Goal: Register for event/course

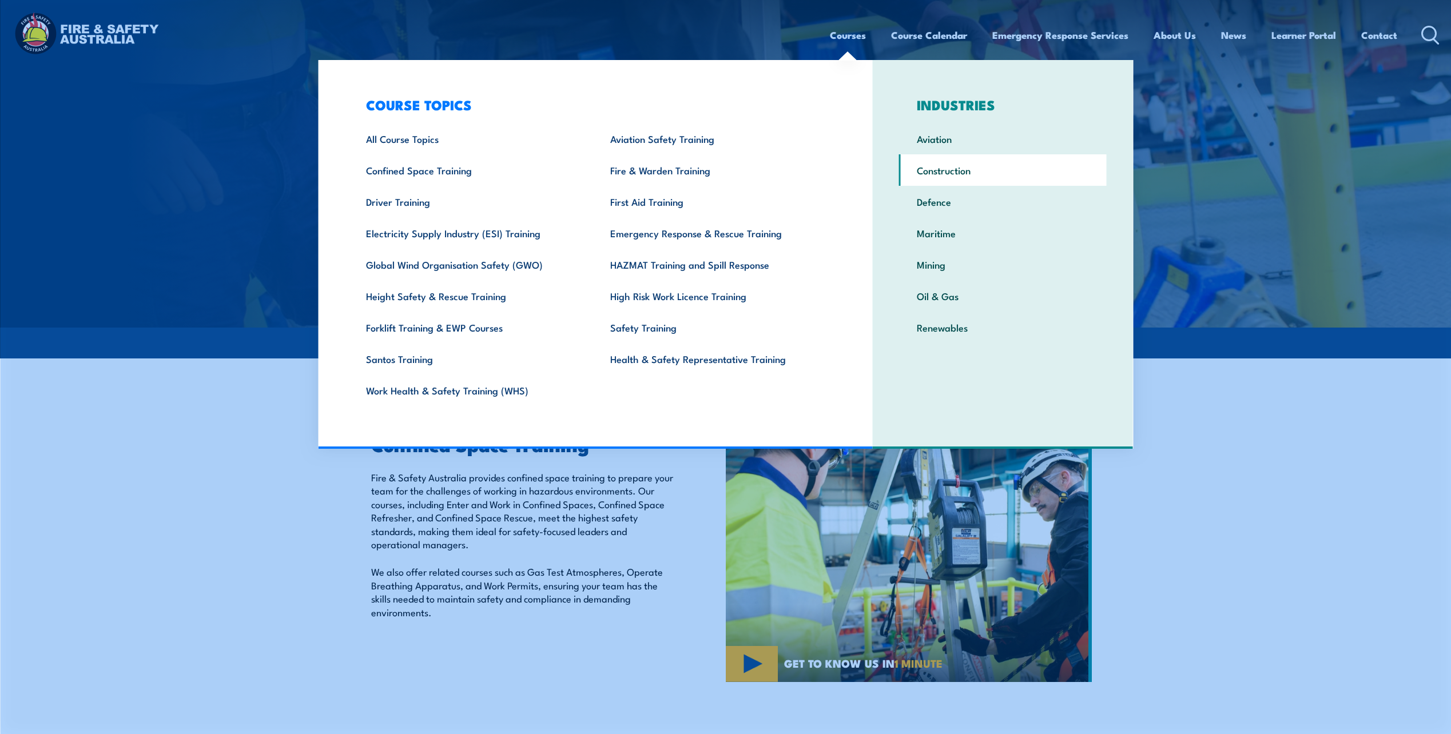
click at [933, 172] on link "Construction" at bounding box center [1003, 169] width 208 height 31
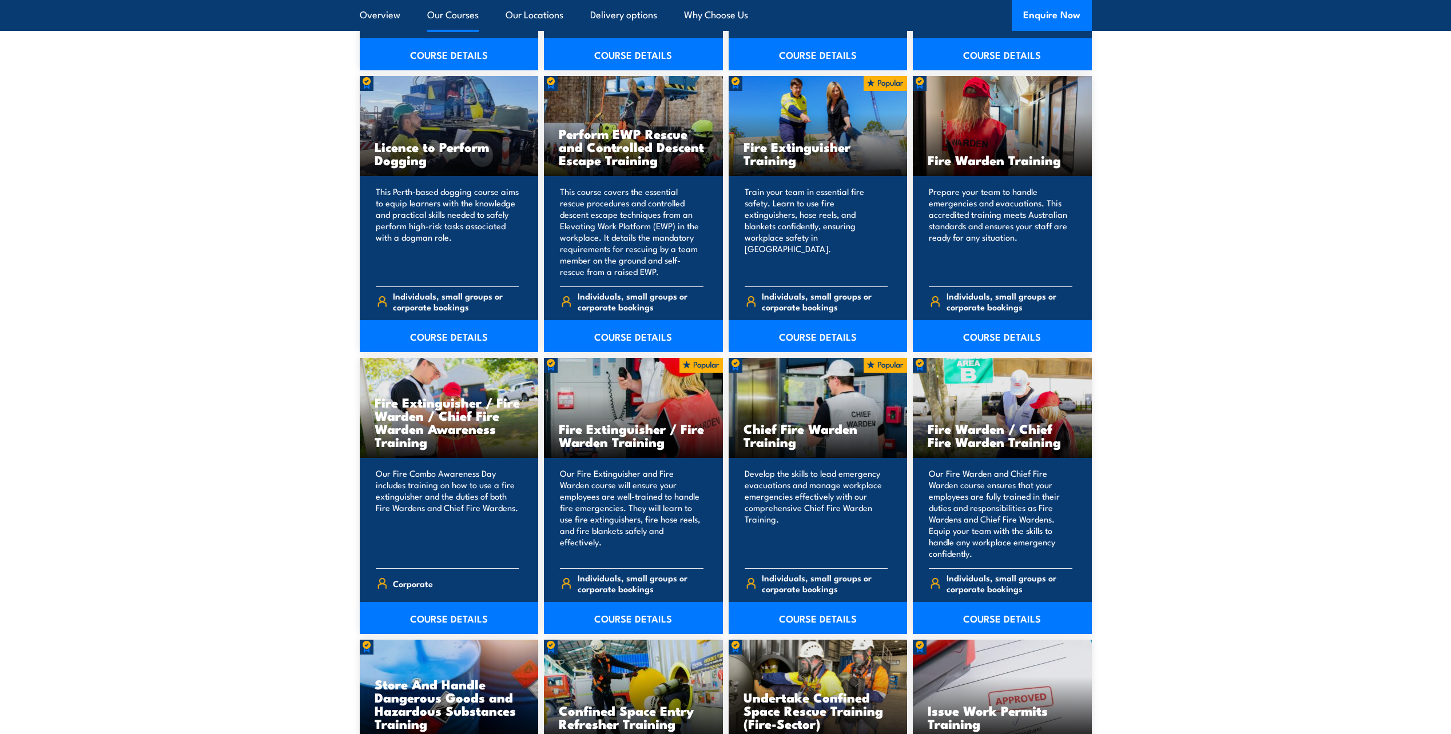
scroll to position [1455, 0]
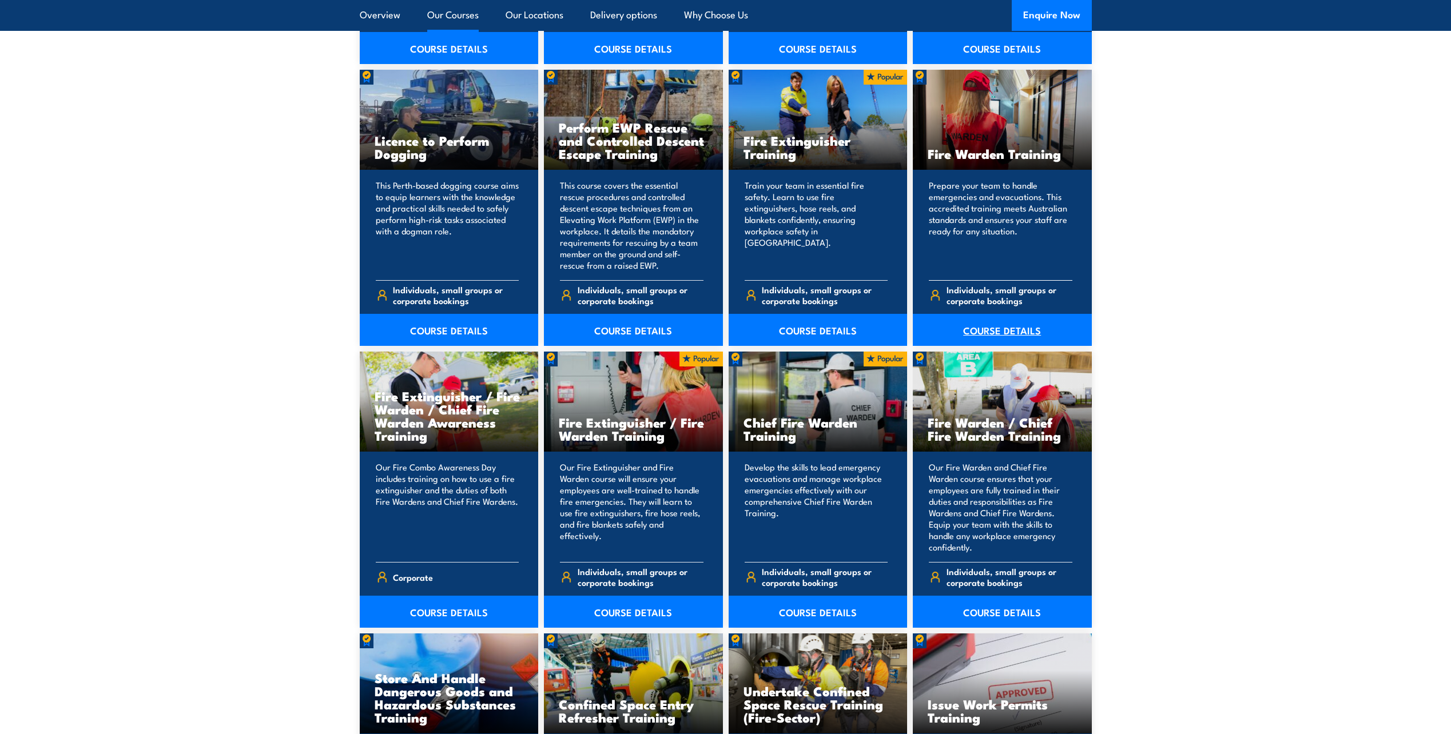
click at [979, 330] on link "COURSE DETAILS" at bounding box center [1002, 330] width 179 height 32
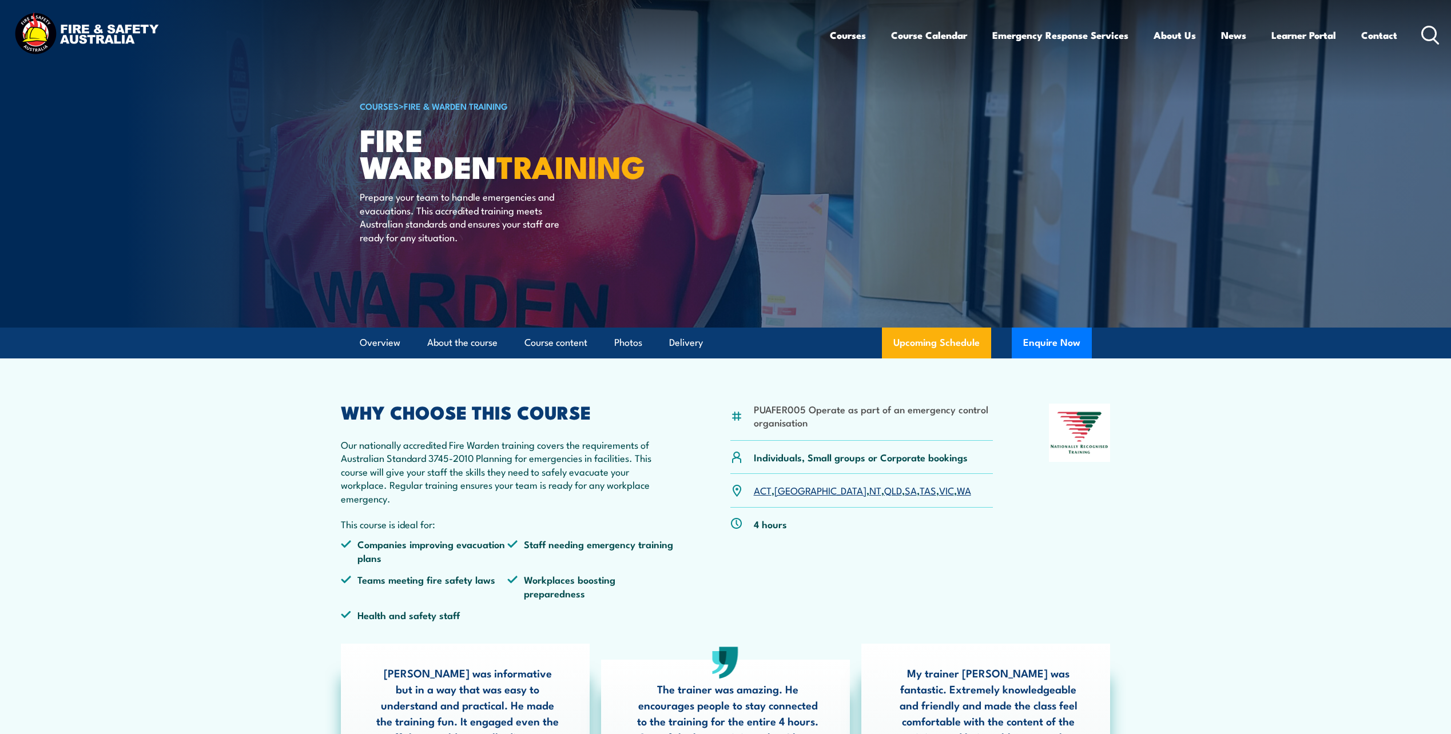
click at [957, 491] on link "WA" at bounding box center [964, 490] width 14 height 14
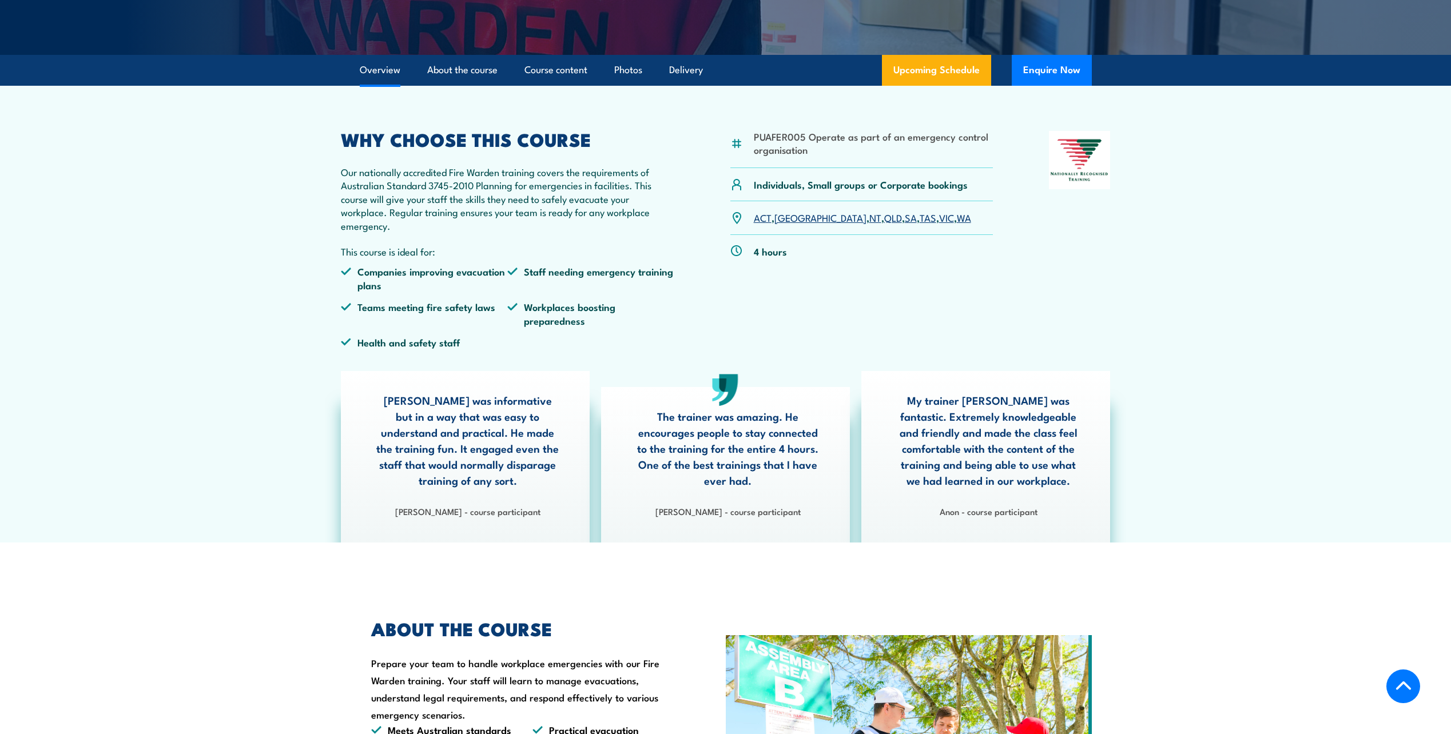
scroll to position [269, 0]
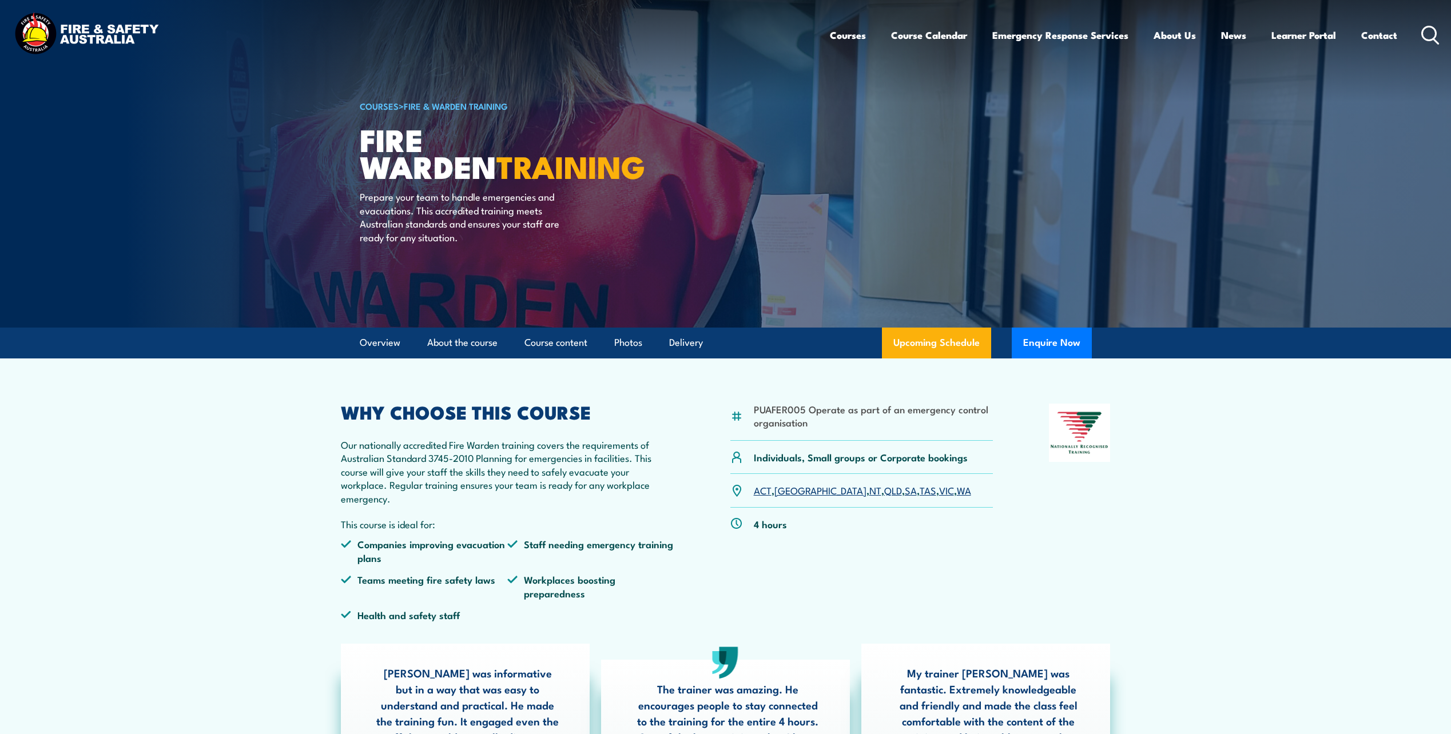
click at [1426, 37] on icon at bounding box center [1430, 35] width 18 height 19
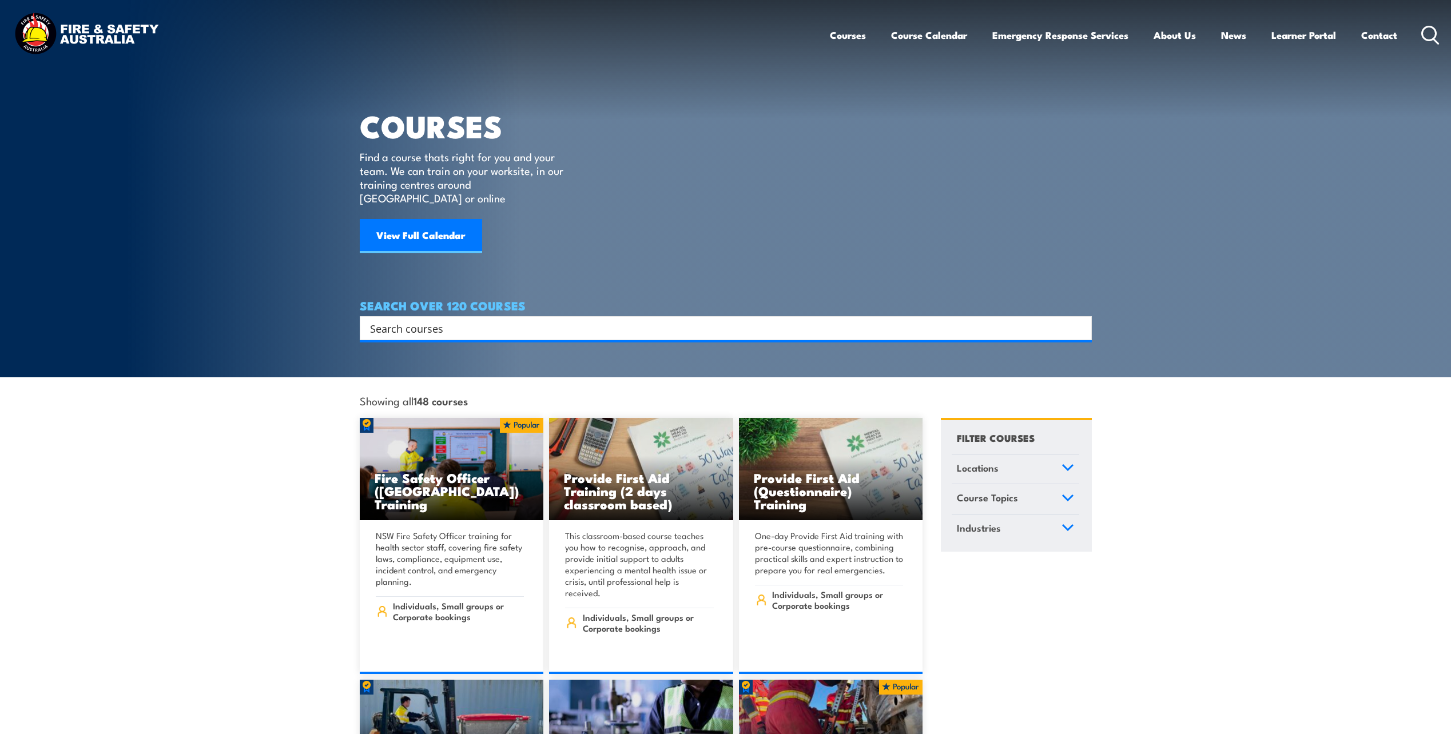
click at [404, 320] on input "Search input" at bounding box center [718, 328] width 696 height 17
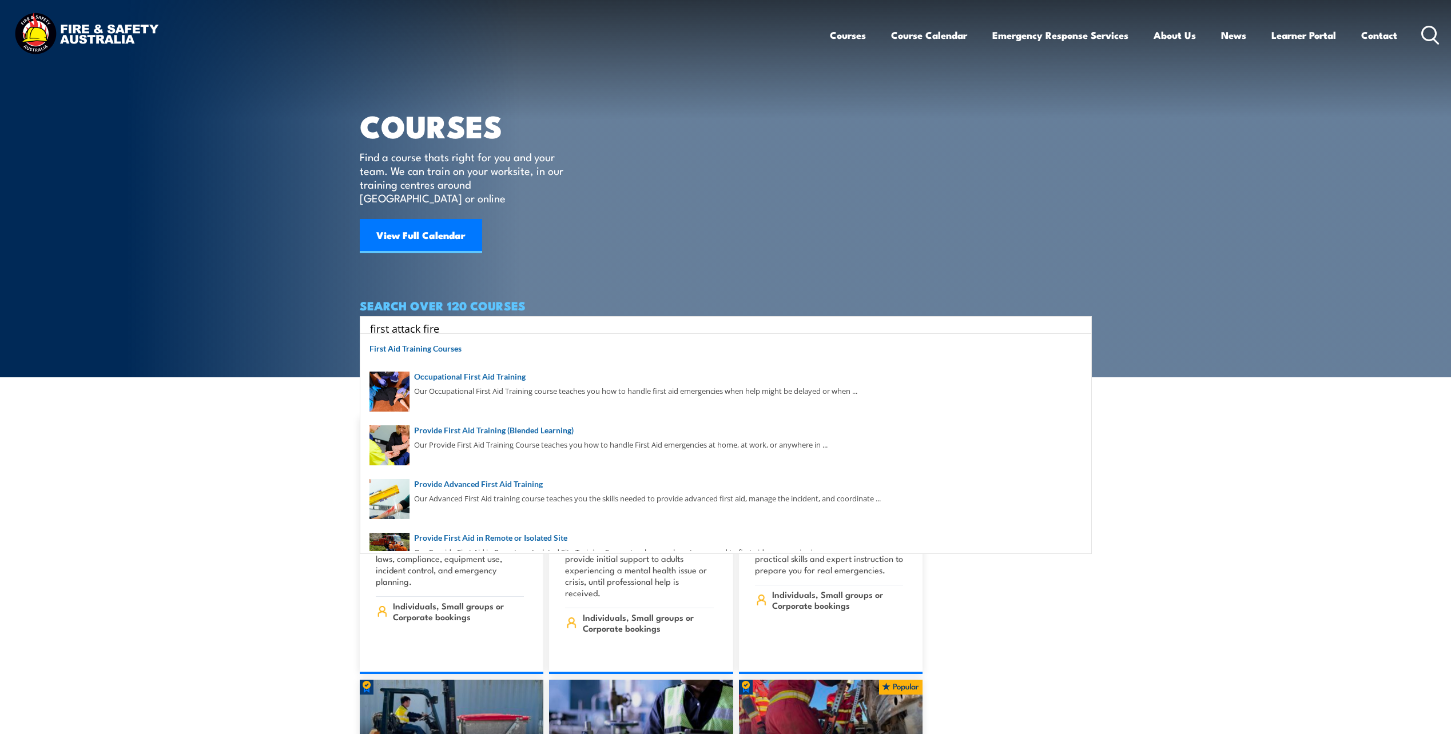
type input "first attack fire"
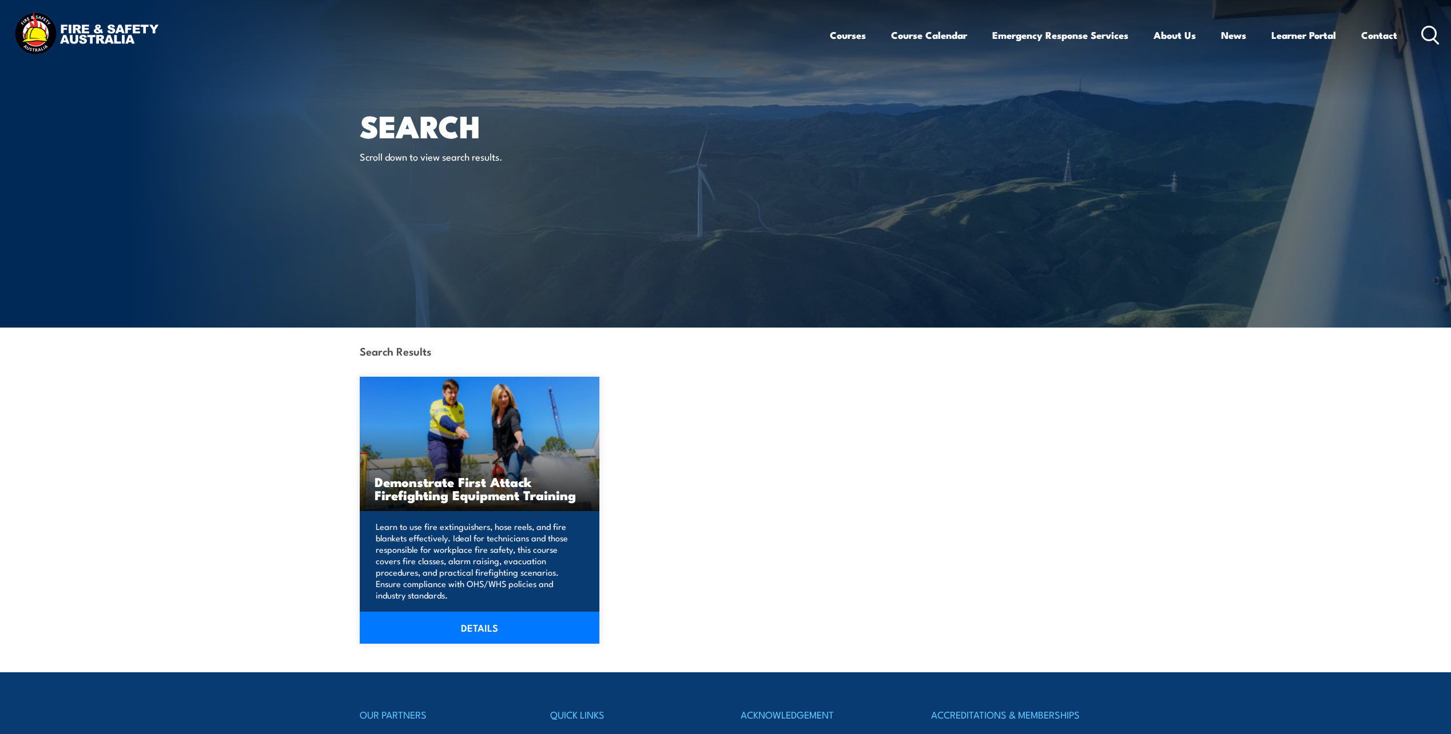
click at [496, 628] on link "DETAILS" at bounding box center [480, 628] width 240 height 32
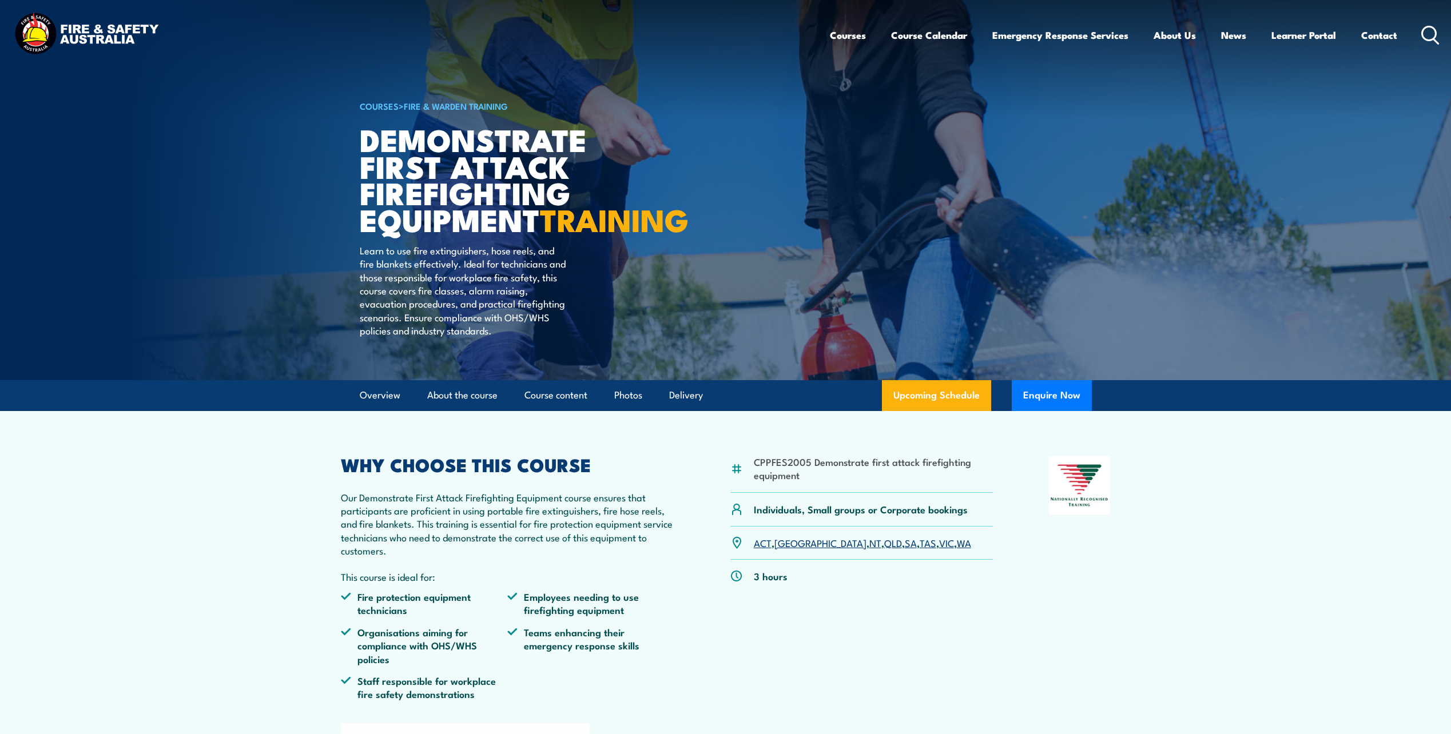
click at [957, 549] on link "WA" at bounding box center [964, 543] width 14 height 14
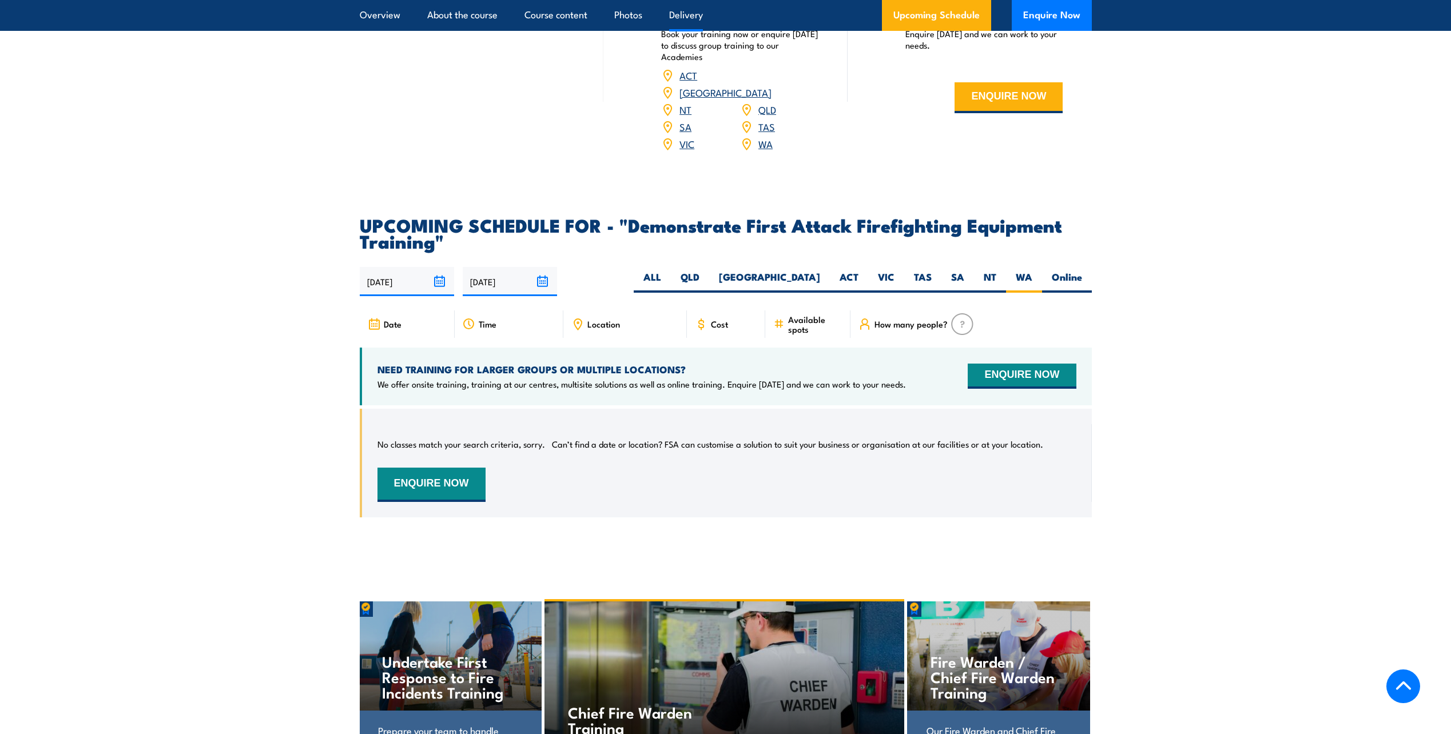
scroll to position [1632, 0]
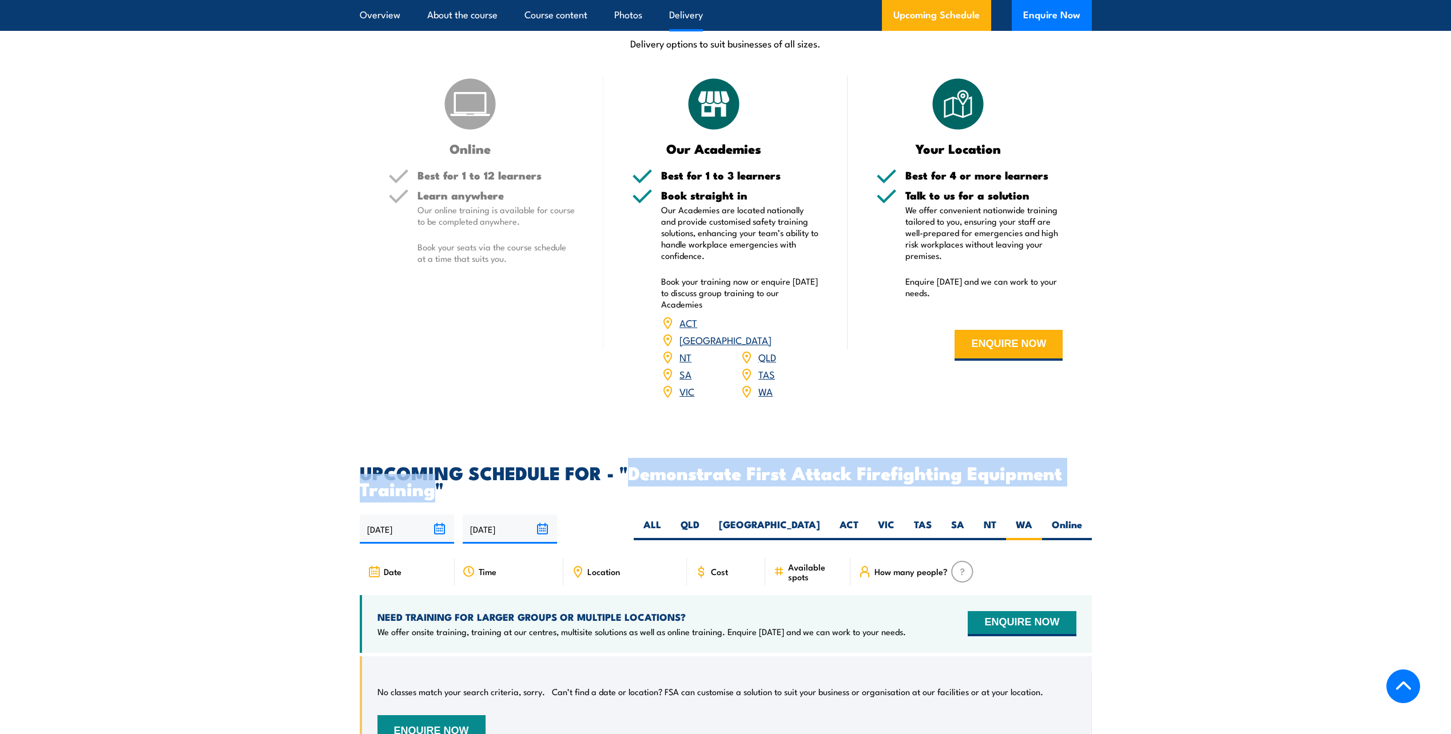
drag, startPoint x: 631, startPoint y: 451, endPoint x: 430, endPoint y: 469, distance: 202.1
click at [430, 469] on h2 "UPCOMING SCHEDULE FOR - "Demonstrate First Attack Firefighting Equipment Traini…" at bounding box center [726, 480] width 732 height 32
copy h2 "Demonstrate First Attack Firefighting Equipment Training"
